Goal: Task Accomplishment & Management: Complete application form

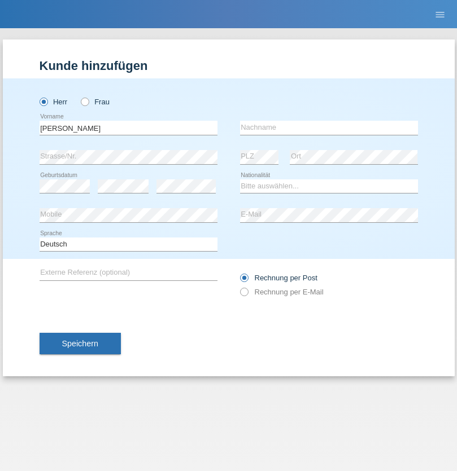
type input "[PERSON_NAME]"
click at [328, 128] on input "text" at bounding box center [329, 128] width 178 height 14
type input "[PERSON_NAME]"
select select "CH"
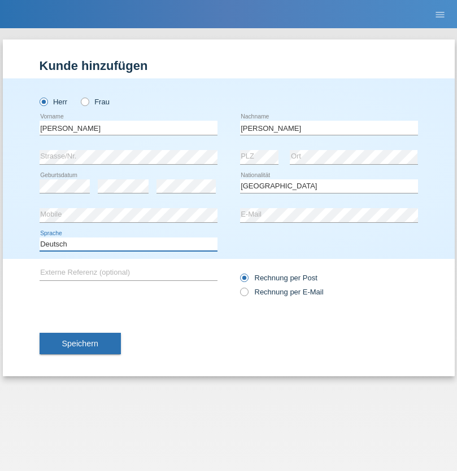
select select "en"
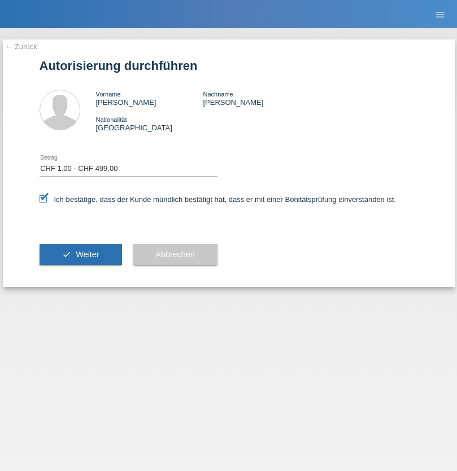
select select "1"
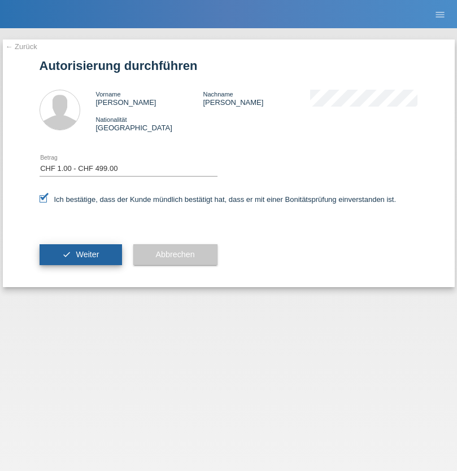
click at [80, 255] on span "Weiter" at bounding box center [87, 254] width 23 height 9
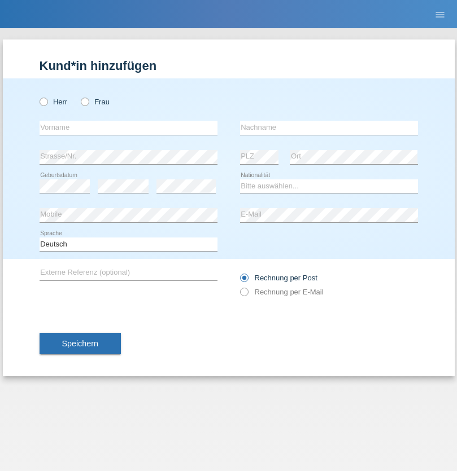
radio input "true"
click at [128, 128] on input "text" at bounding box center [129, 128] width 178 height 14
type input "Varga"
click at [328, 128] on input "text" at bounding box center [329, 128] width 178 height 14
type input "Florin"
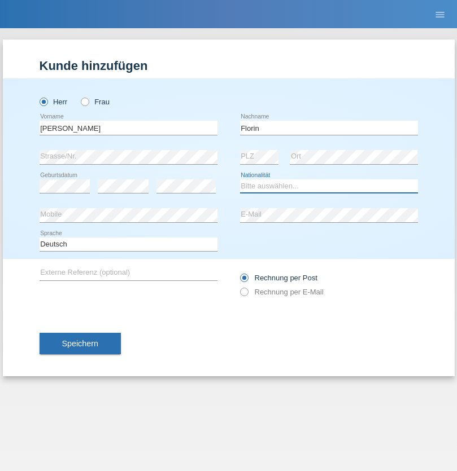
select select "RO"
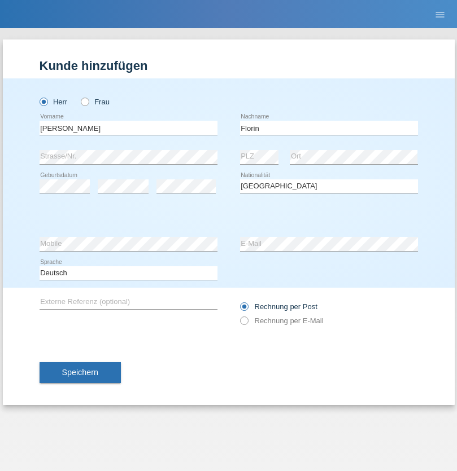
select select "C"
select select "29"
select select "02"
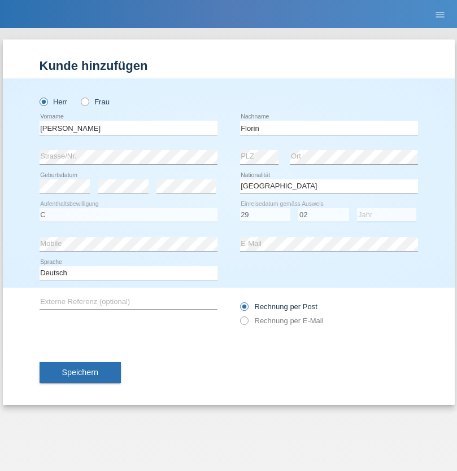
select select "2021"
select select "en"
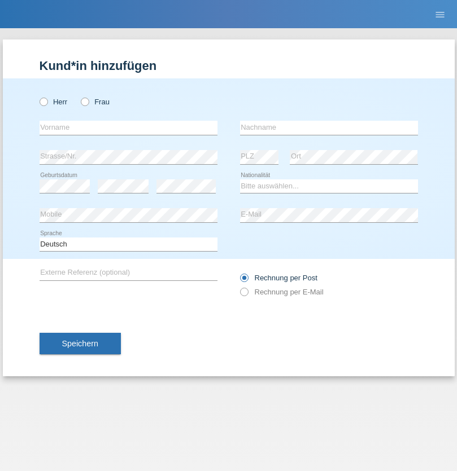
radio input "true"
click at [128, 128] on input "text" at bounding box center [129, 128] width 178 height 14
type input "Ruth"
click at [328, 128] on input "text" at bounding box center [329, 128] width 178 height 14
type input "Krebs"
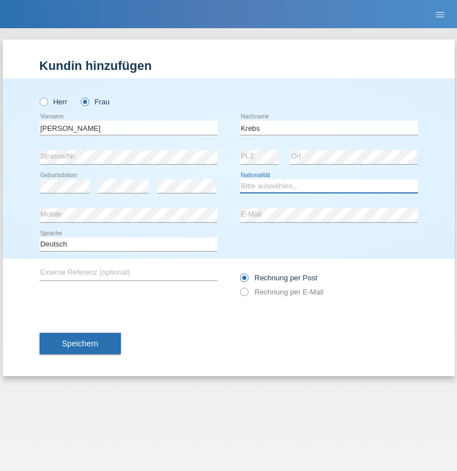
select select "CH"
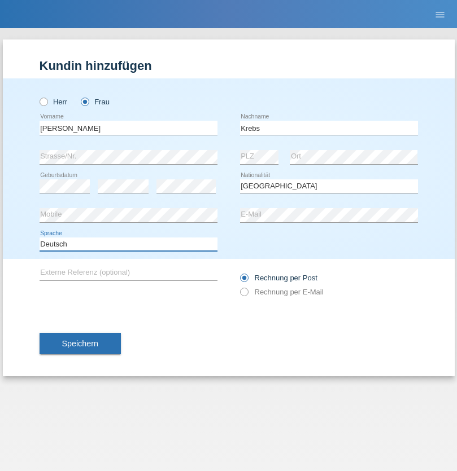
select select "en"
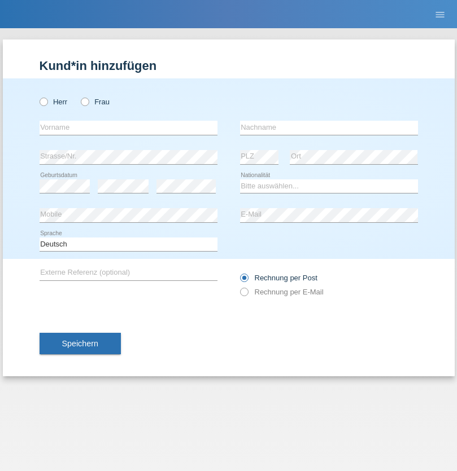
radio input "true"
click at [128, 128] on input "text" at bounding box center [129, 128] width 178 height 14
type input "Qovanaj"
click at [328, 128] on input "text" at bounding box center [329, 128] width 178 height 14
type input "Shaban"
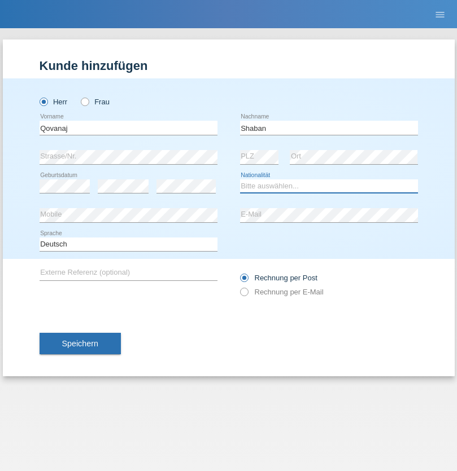
select select "CH"
radio input "true"
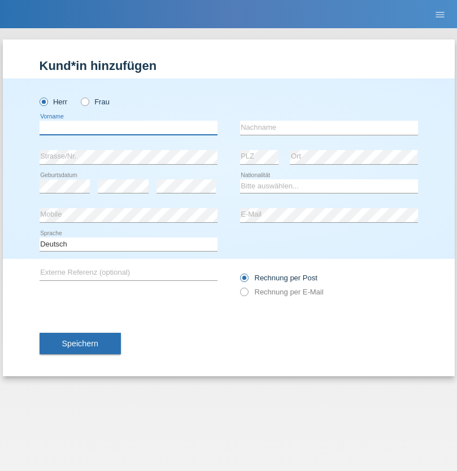
click at [128, 128] on input "text" at bounding box center [129, 128] width 178 height 14
type input "Marian"
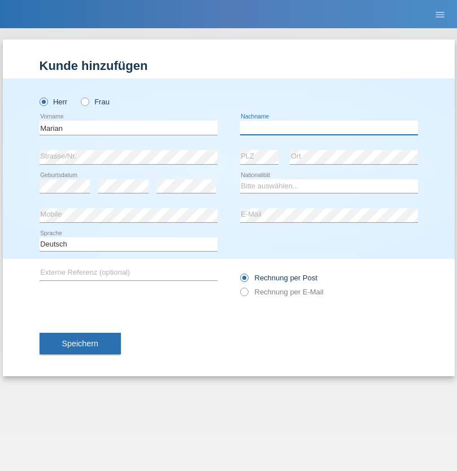
click at [328, 128] on input "text" at bounding box center [329, 128] width 178 height 14
type input "Matusa"
select select "RO"
select select "C"
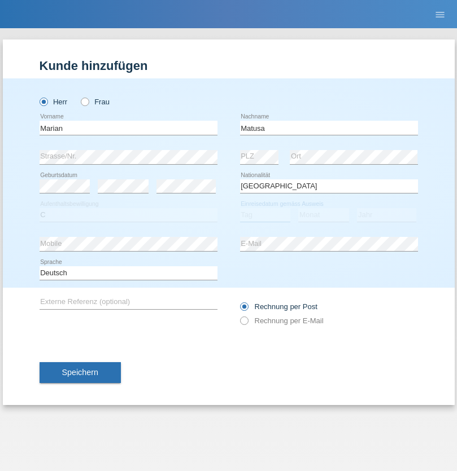
select select "01"
select select "06"
select select "2016"
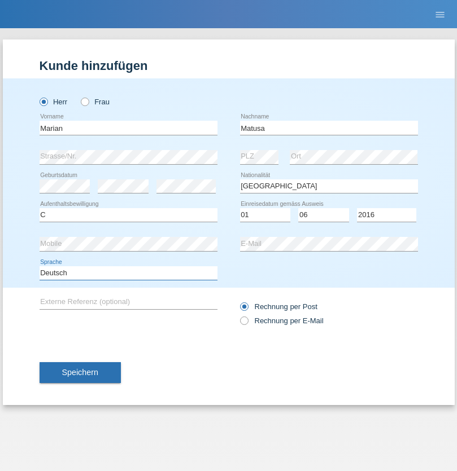
select select "en"
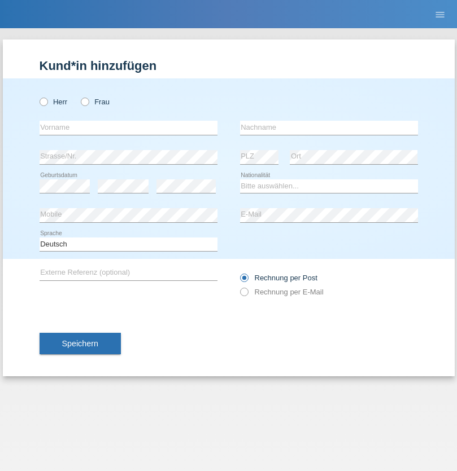
radio input "true"
click at [128, 128] on input "text" at bounding box center [129, 128] width 178 height 14
type input "Marco"
click at [328, 128] on input "text" at bounding box center [329, 128] width 178 height 14
type input "Weinlein"
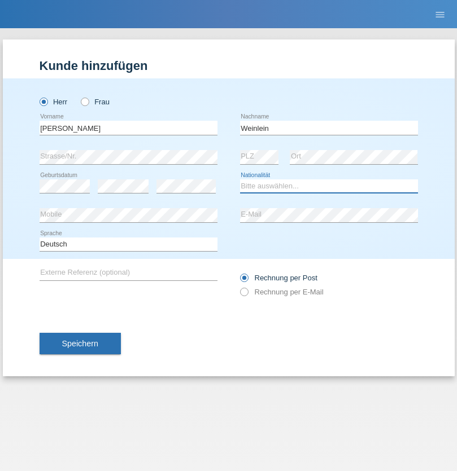
select select "CH"
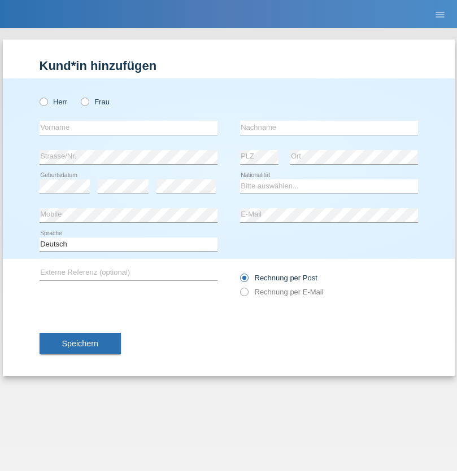
radio input "true"
click at [128, 128] on input "text" at bounding box center [129, 128] width 178 height 14
type input "Jashari lmeri"
click at [328, 128] on input "text" at bounding box center [329, 128] width 178 height 14
type input "Rabije"
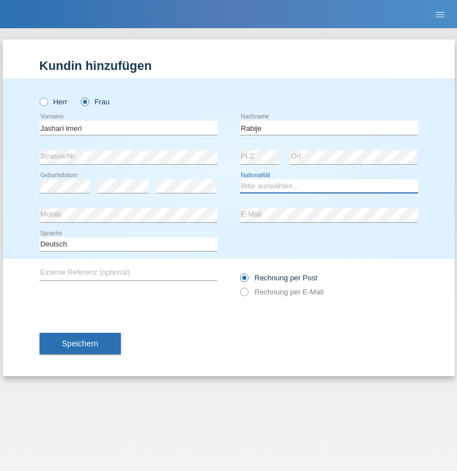
select select "CH"
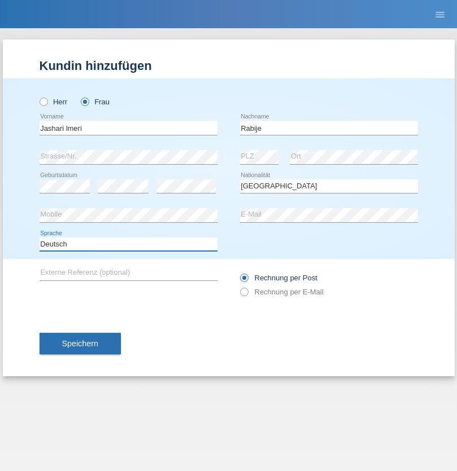
select select "en"
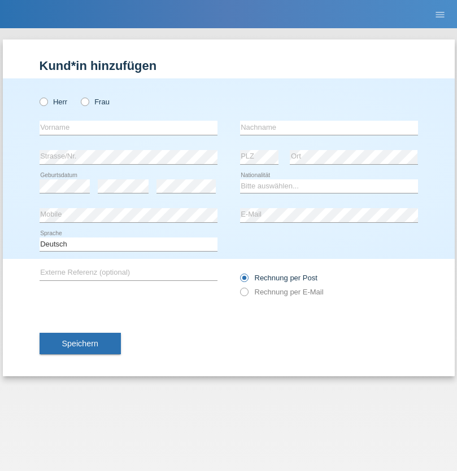
radio input "true"
click at [128, 128] on input "text" at bounding box center [129, 128] width 178 height 14
type input "firat"
click at [328, 128] on input "text" at bounding box center [329, 128] width 178 height 14
type input "kara"
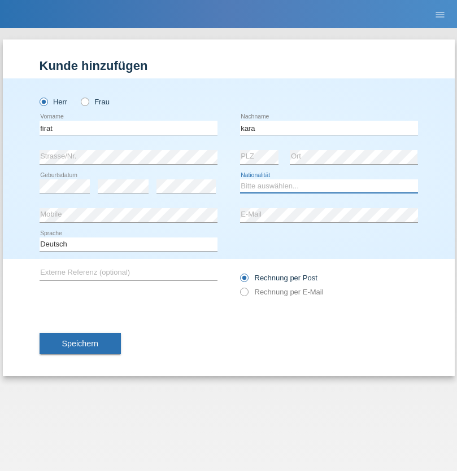
select select "CH"
radio input "true"
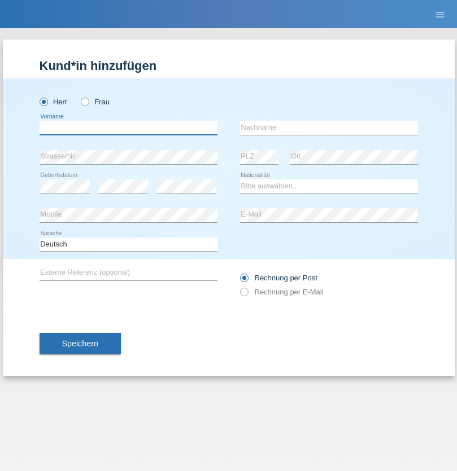
click at [128, 128] on input "text" at bounding box center [129, 128] width 178 height 14
type input "Gigov"
click at [328, 128] on input "text" at bounding box center [329, 128] width 178 height 14
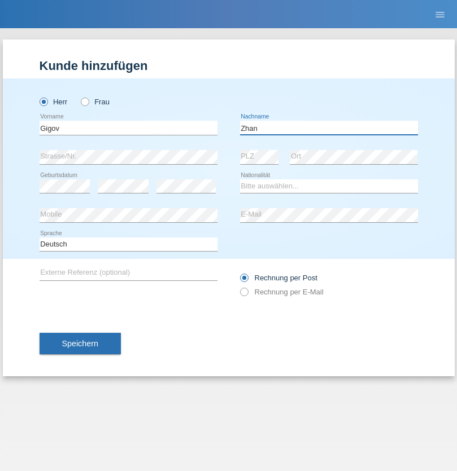
type input "Zhan"
select select "BG"
select select "C"
select select "23"
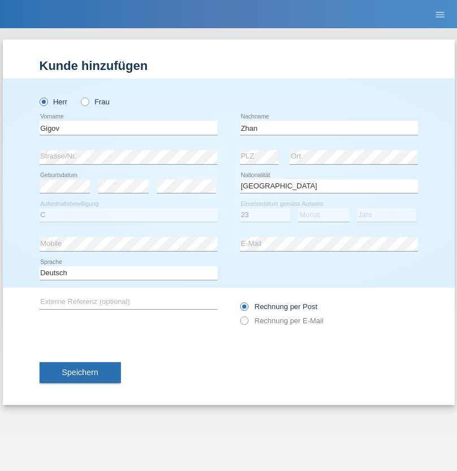
select select "10"
select select "2021"
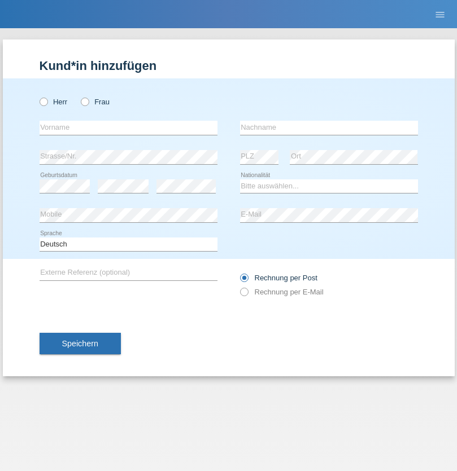
radio input "true"
click at [128, 128] on input "text" at bounding box center [129, 128] width 178 height 14
type input "Amand"
click at [328, 128] on input "text" at bounding box center [329, 128] width 178 height 14
type input "Pires"
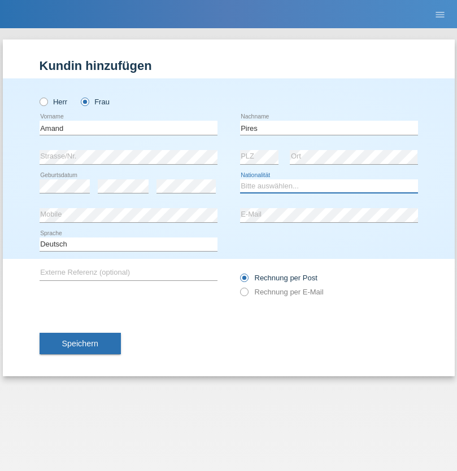
select select "CH"
radio input "true"
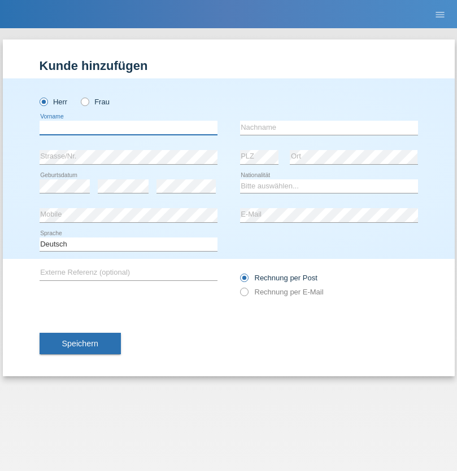
click at [128, 128] on input "text" at bounding box center [129, 128] width 178 height 14
type input "Anwar"
click at [328, 128] on input "text" at bounding box center [329, 128] width 178 height 14
type input "Saidi"
select select "CH"
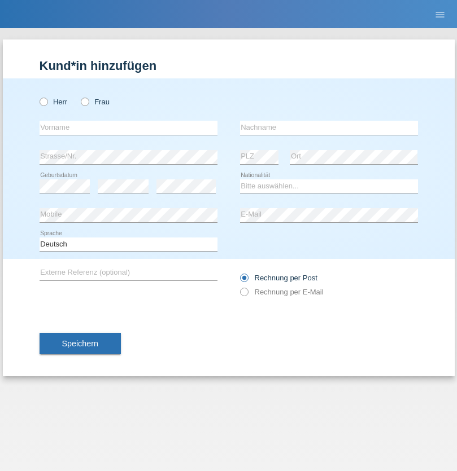
radio input "true"
click at [128, 128] on input "text" at bounding box center [129, 128] width 178 height 14
type input "Matusa"
click at [328, 128] on input "text" at bounding box center [329, 128] width 178 height 14
type input "Marian valentin"
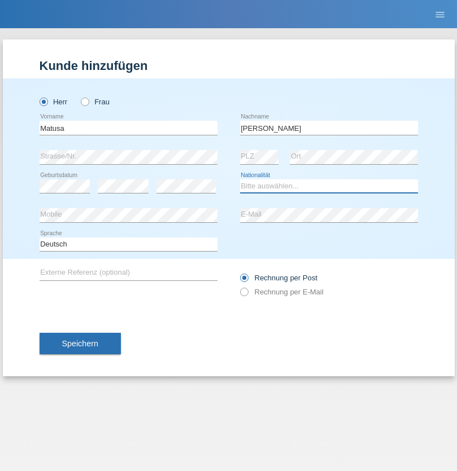
select select "OM"
select select "C"
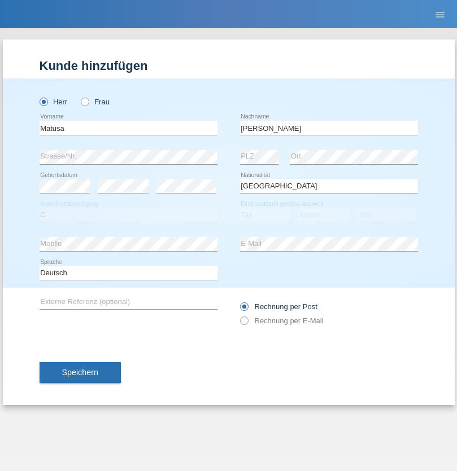
select select "01"
select select "06"
select select "2016"
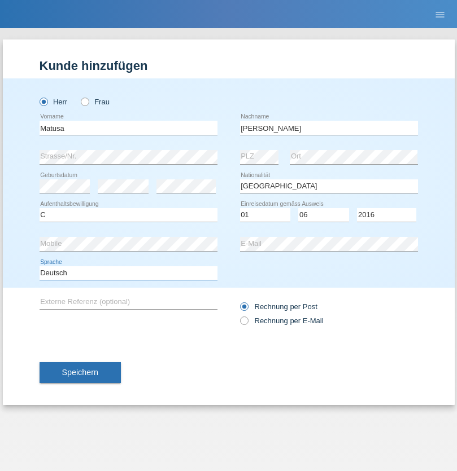
select select "en"
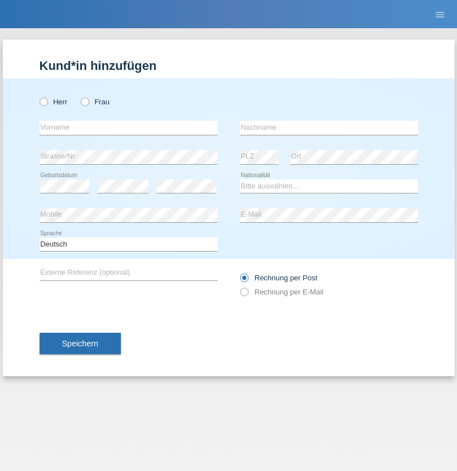
radio input "true"
click at [128, 128] on input "text" at bounding box center [129, 128] width 178 height 14
type input "[PERSON_NAME]"
click at [328, 128] on input "text" at bounding box center [329, 128] width 178 height 14
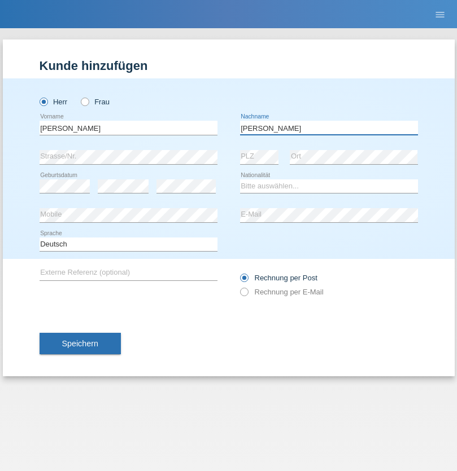
type input "[PERSON_NAME]"
select select "PT"
select select "C"
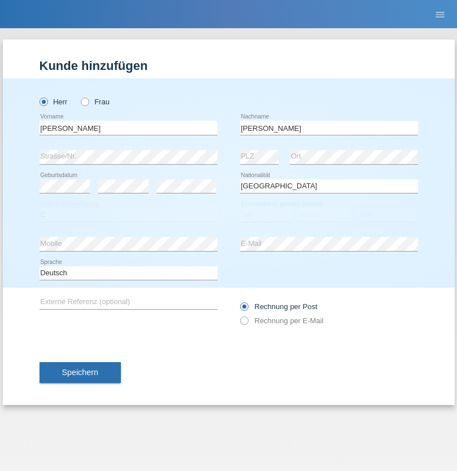
select select "23"
select select "08"
select select "2021"
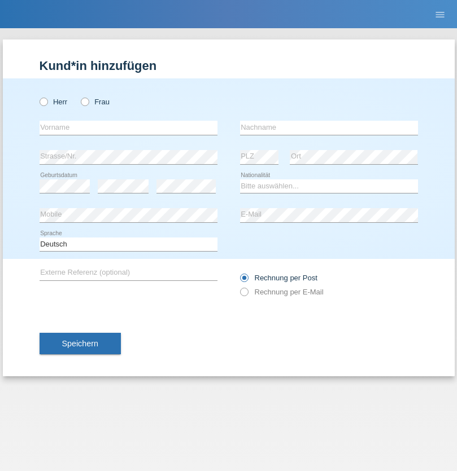
radio input "true"
click at [128, 128] on input "text" at bounding box center [129, 128] width 178 height 14
type input "Luca"
click at [328, 128] on input "text" at bounding box center [329, 128] width 178 height 14
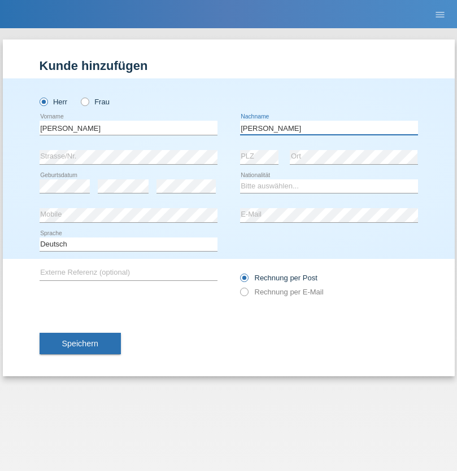
type input "Meier"
select select "CH"
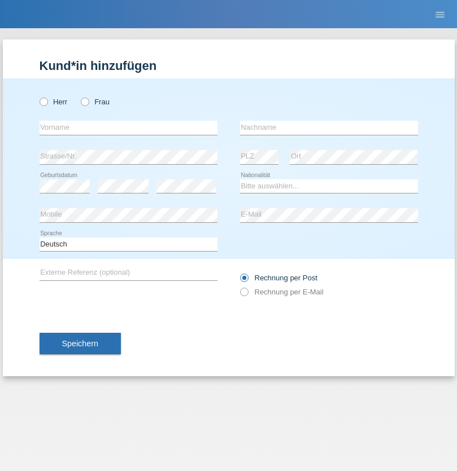
radio input "true"
click at [128, 128] on input "text" at bounding box center [129, 128] width 178 height 14
type input "Szilvia"
click at [328, 128] on input "text" at bounding box center [329, 128] width 178 height 14
type input "Olakh"
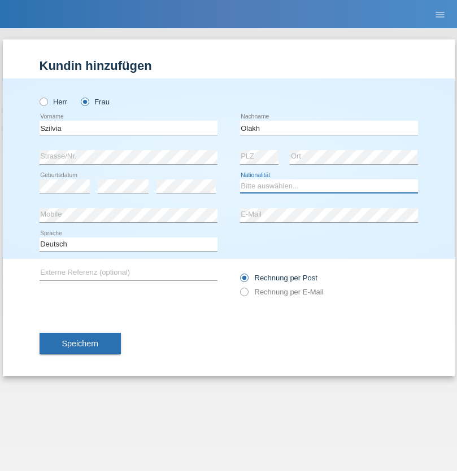
select select "UA"
select select "C"
select select "15"
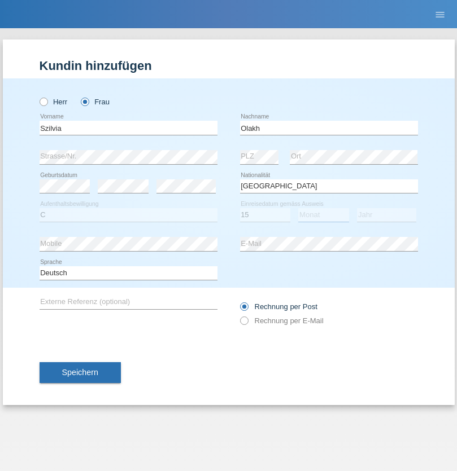
select select "09"
select select "2021"
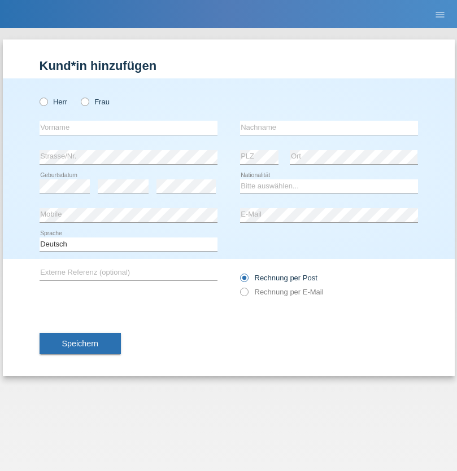
radio input "true"
click at [128, 128] on input "text" at bounding box center [129, 128] width 178 height 14
type input "Asrit"
click at [328, 128] on input "text" at bounding box center [329, 128] width 178 height 14
type input "Kupa"
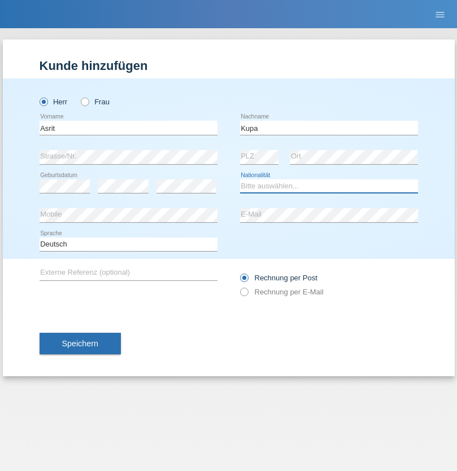
select select "MK"
select select "C"
select select "27"
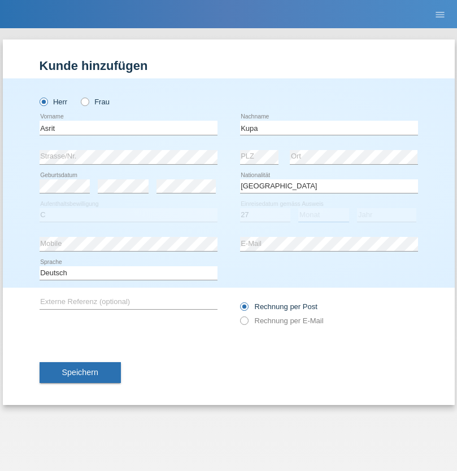
select select "05"
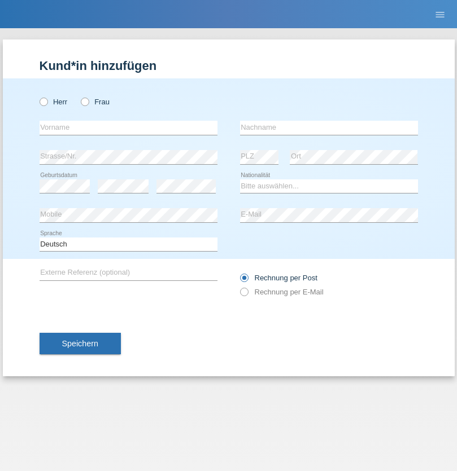
radio input "true"
click at [128, 128] on input "text" at bounding box center [129, 128] width 178 height 14
type input "Ibrahim"
click at [328, 128] on input "text" at bounding box center [329, 128] width 178 height 14
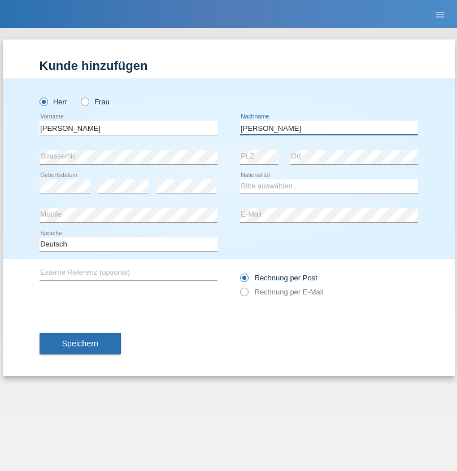
type input "Abbas"
select select "SY"
select select "C"
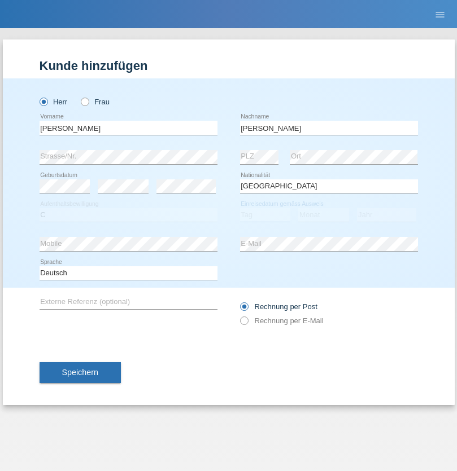
select select "15"
select select "09"
select select "2021"
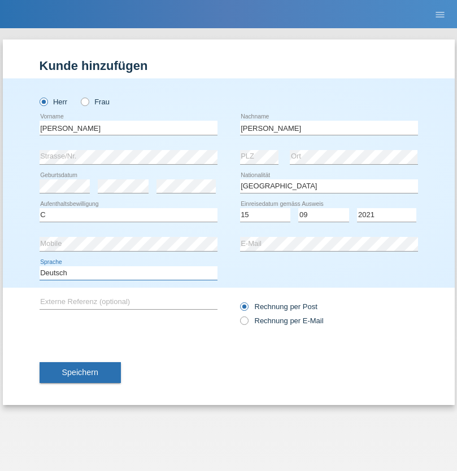
select select "en"
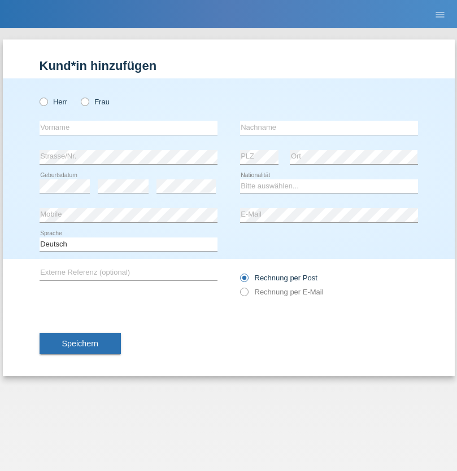
radio input "true"
select select "CH"
radio input "true"
click at [128, 128] on input "text" at bounding box center [129, 128] width 178 height 14
type input "[PERSON_NAME]"
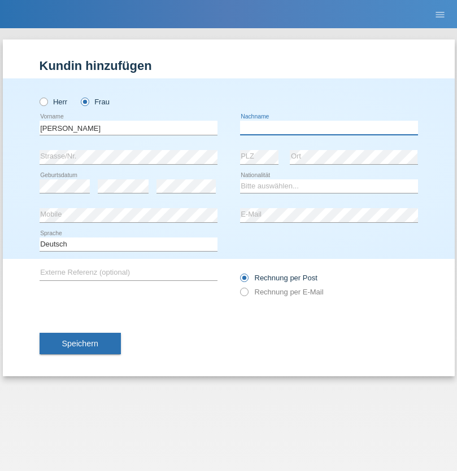
click at [328, 128] on input "text" at bounding box center [329, 128] width 178 height 14
type input "Bacic"
select select "CH"
